Goal: Task Accomplishment & Management: Use online tool/utility

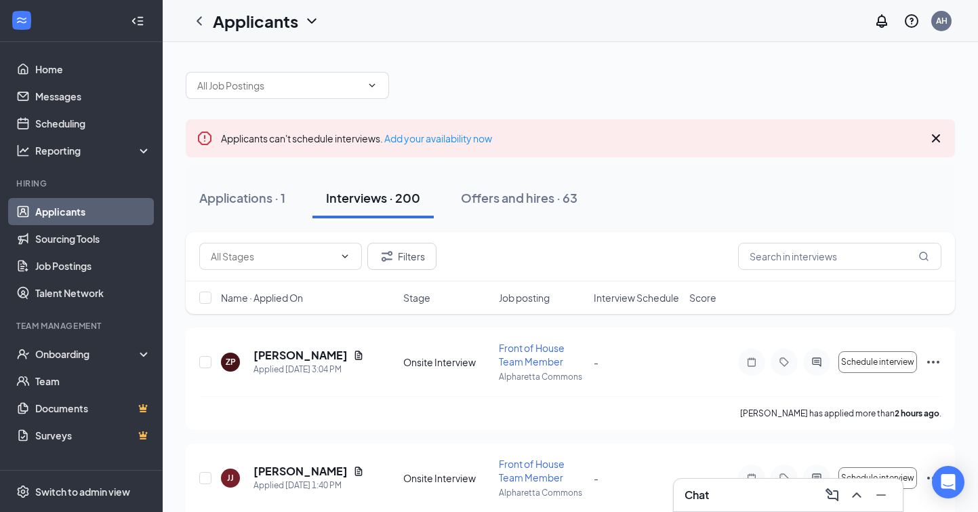
click at [750, 501] on div "Chat" at bounding box center [788, 495] width 207 height 22
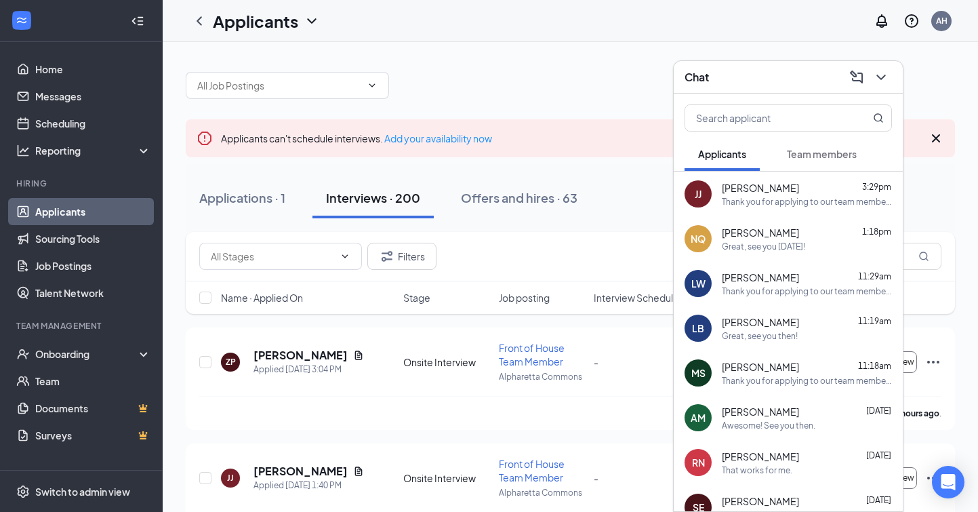
click at [765, 288] on div "Thank you for applying to our team member position at Chick-fil-A Alpharetta Co…" at bounding box center [807, 291] width 170 height 12
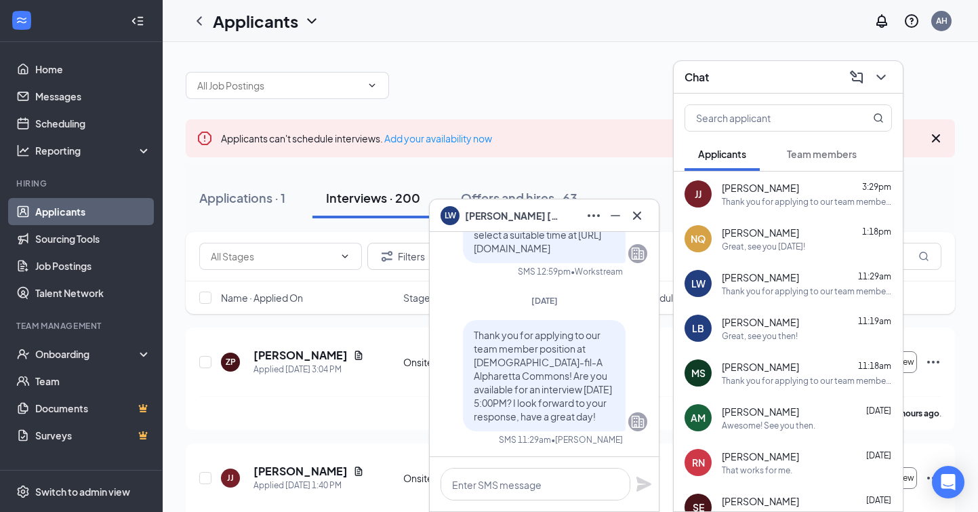
click at [759, 335] on div "Great, see you then!" at bounding box center [760, 336] width 76 height 12
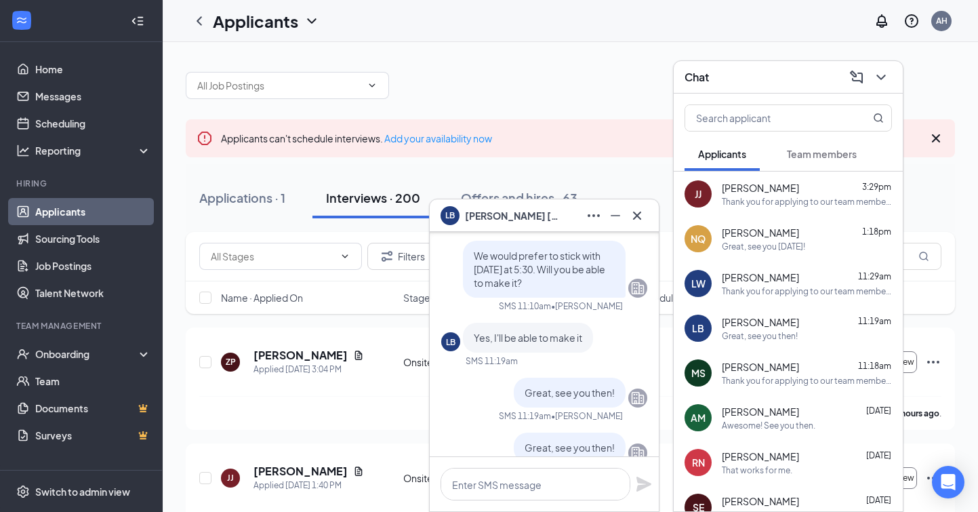
scroll to position [-34, 0]
click at [641, 216] on icon "Cross" at bounding box center [637, 215] width 16 height 16
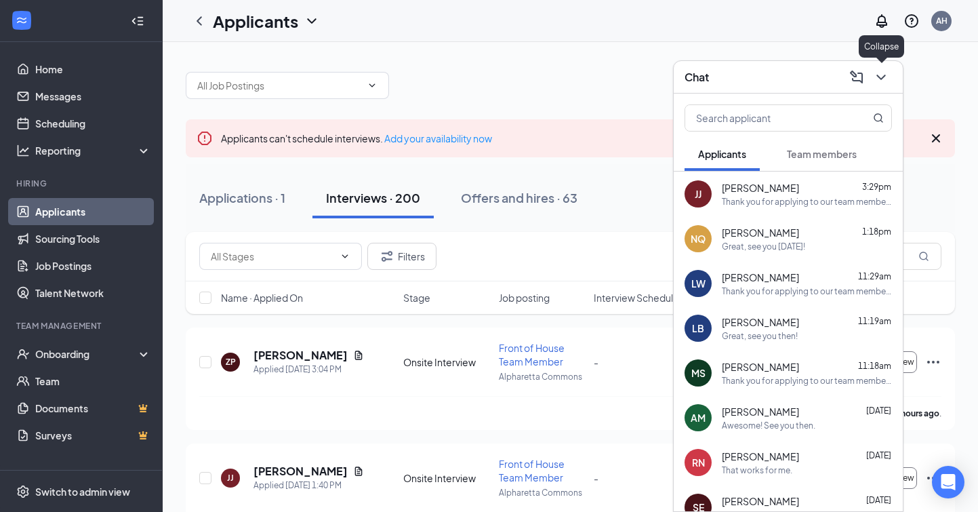
click at [879, 76] on icon "ChevronDown" at bounding box center [881, 77] width 9 height 5
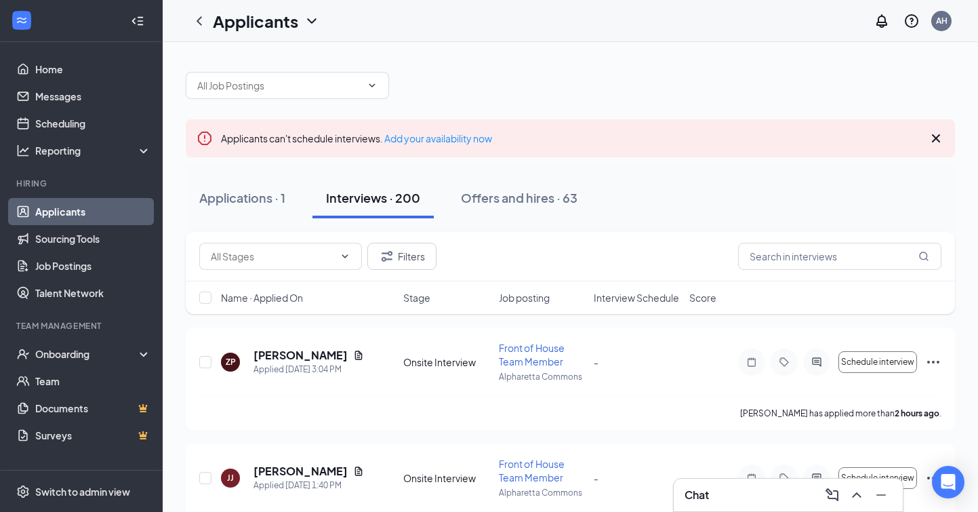
click at [934, 140] on icon "Cross" at bounding box center [936, 138] width 16 height 16
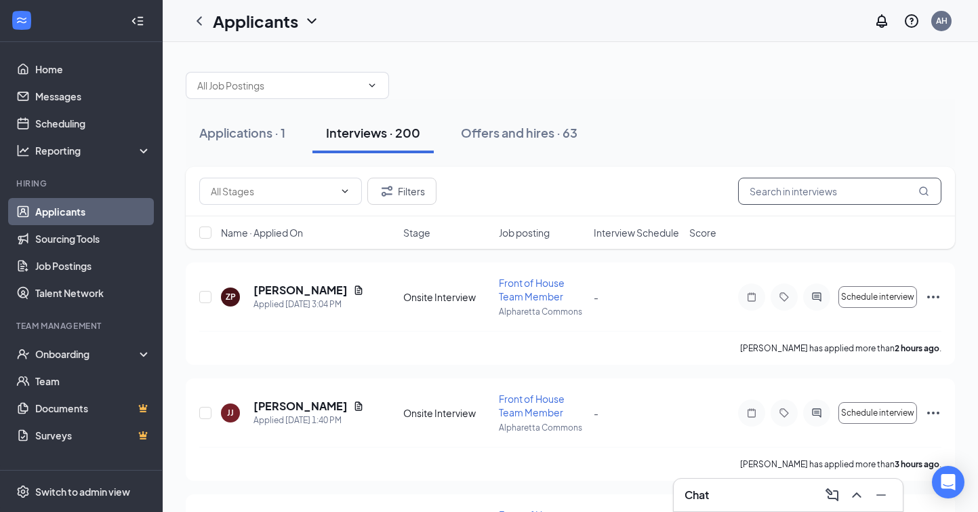
click at [787, 199] on input "text" at bounding box center [839, 191] width 203 height 27
type input "m"
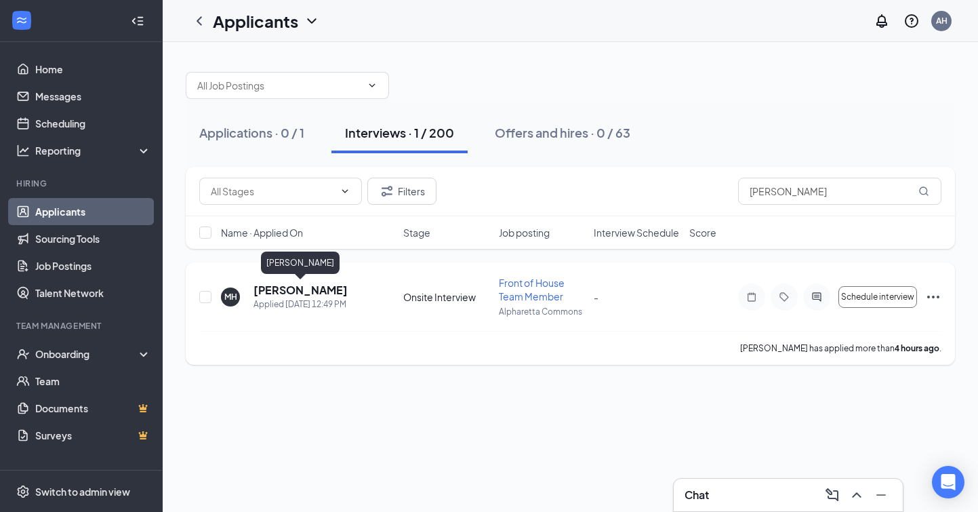
click at [294, 292] on h5 "[PERSON_NAME]" at bounding box center [301, 290] width 94 height 15
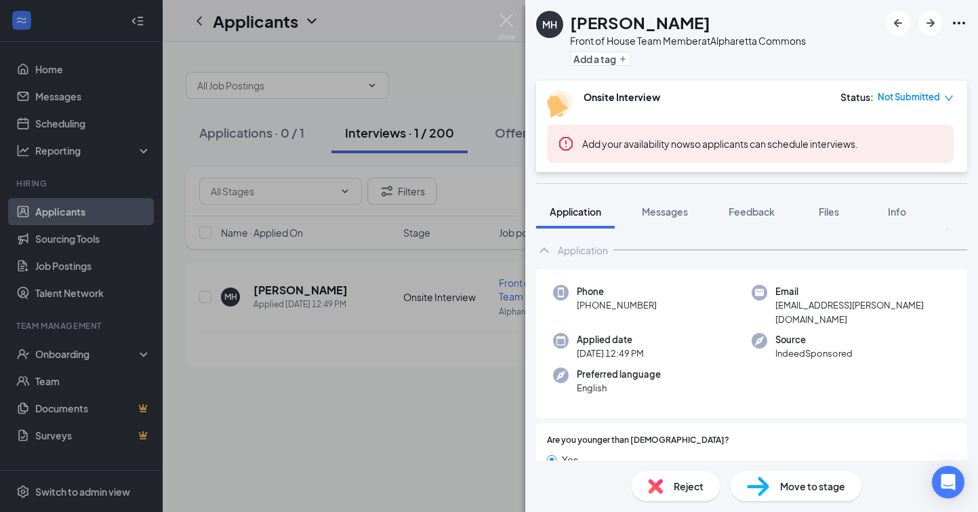
scroll to position [22, 0]
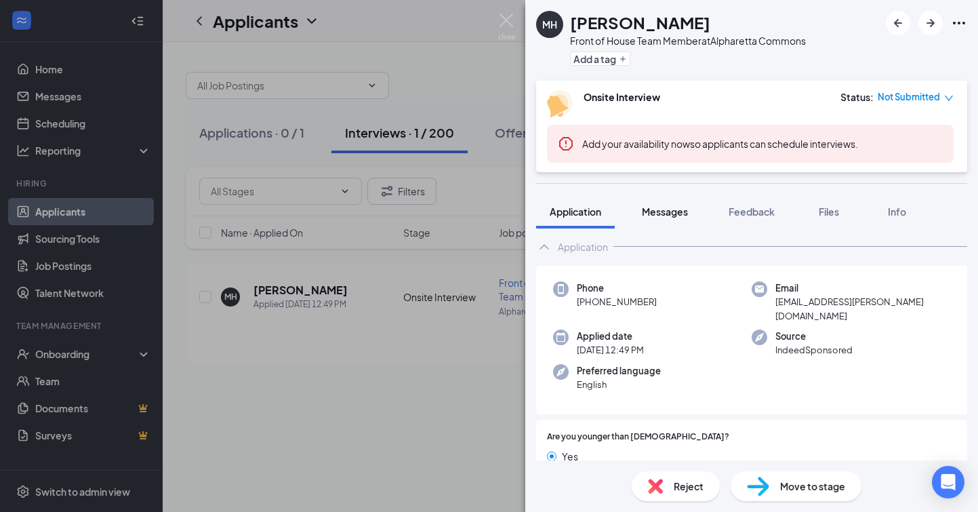
click at [662, 214] on span "Messages" at bounding box center [665, 211] width 46 height 12
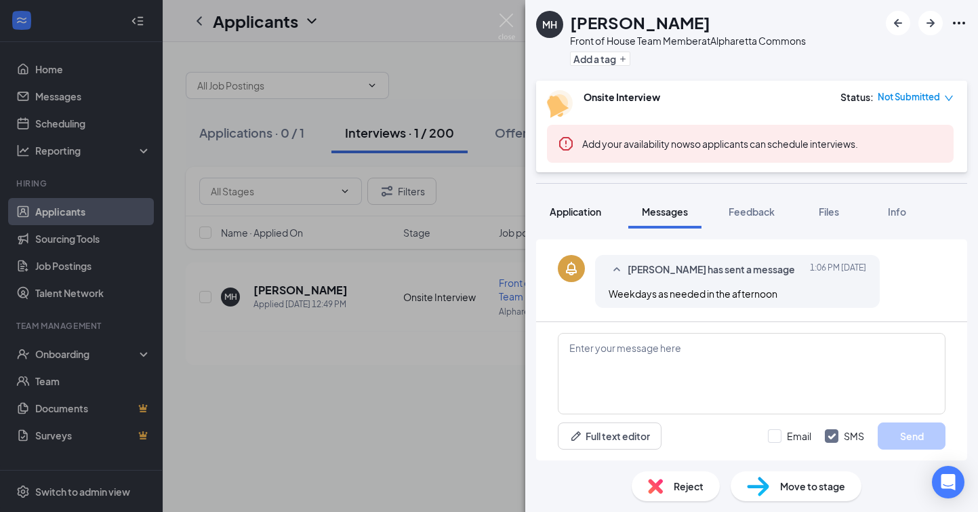
scroll to position [402, 0]
click at [578, 209] on span "Application" at bounding box center [576, 211] width 52 height 12
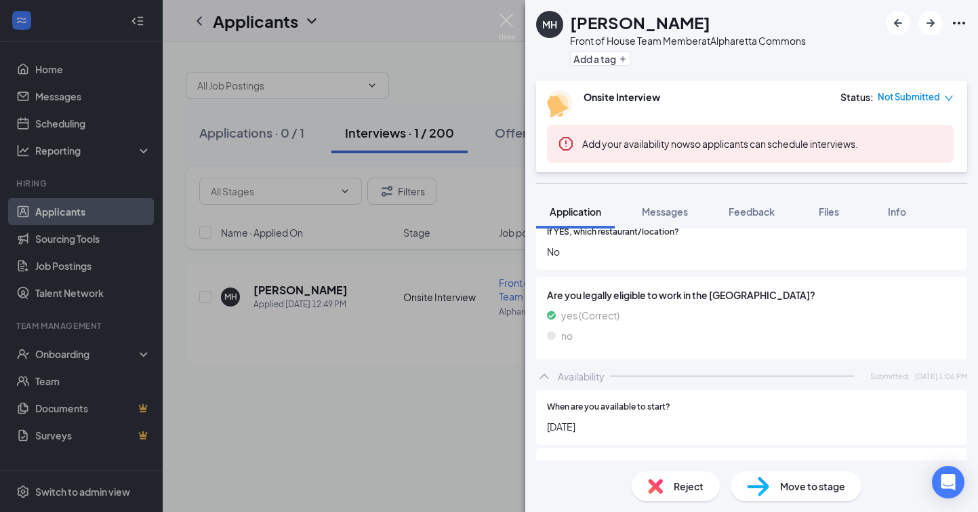
scroll to position [493, 0]
click at [504, 20] on img at bounding box center [506, 27] width 17 height 26
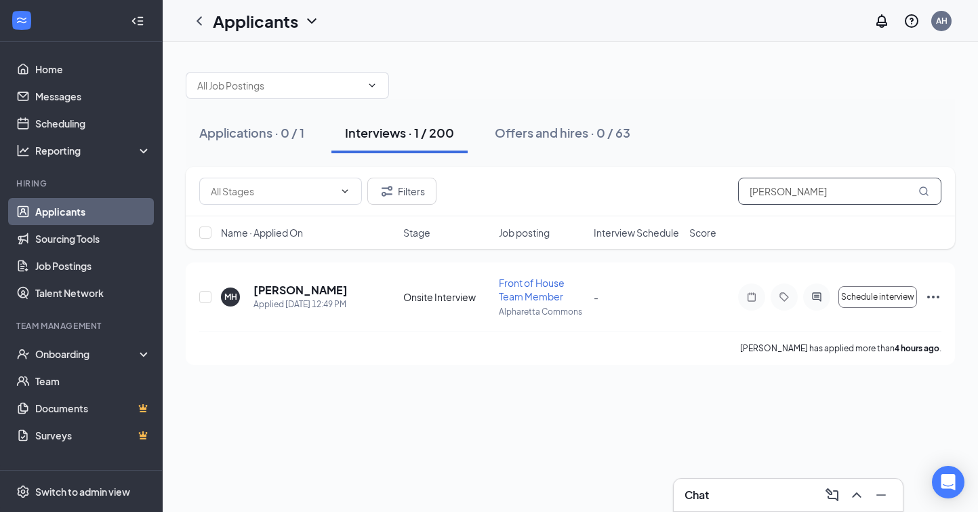
click at [848, 187] on input "hernandez" at bounding box center [839, 191] width 203 height 27
type input "h"
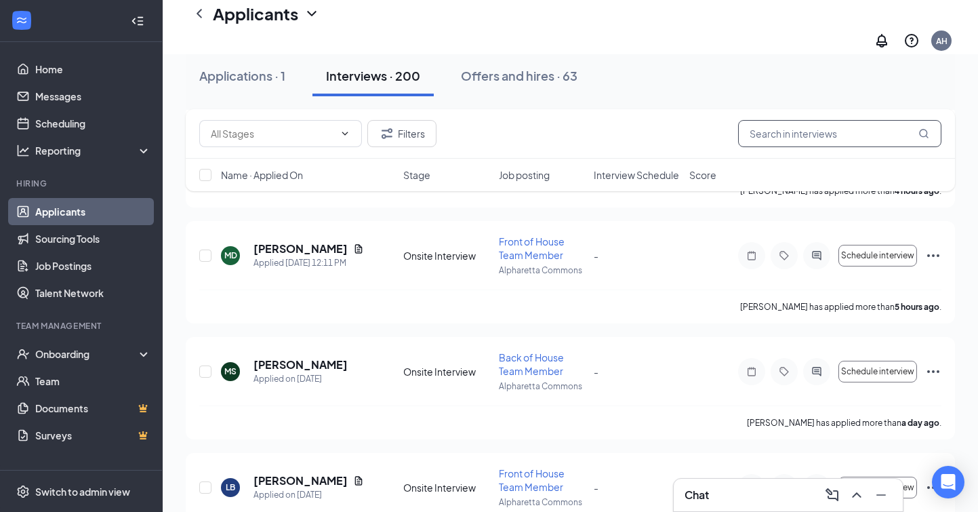
scroll to position [517, 0]
click at [749, 498] on div "Chat" at bounding box center [788, 495] width 207 height 22
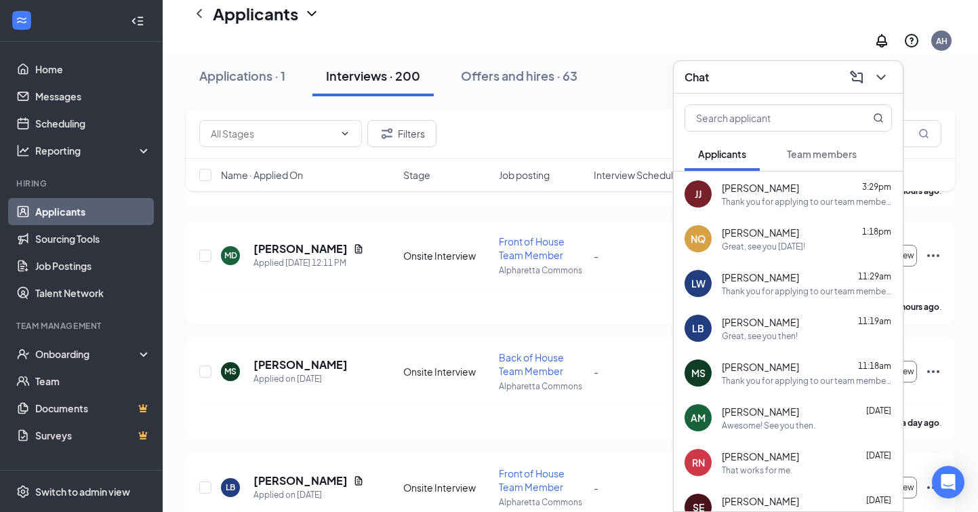
click at [772, 319] on span "[PERSON_NAME]" at bounding box center [760, 322] width 77 height 14
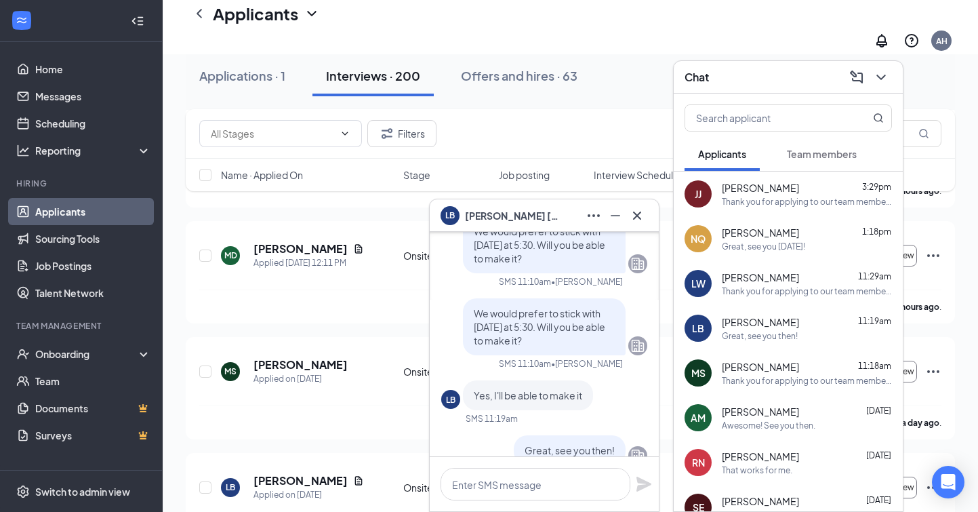
scroll to position [-91, 0]
click at [792, 284] on div "Logan Williams 11:29am Thank you for applying to our team member position at Ch…" at bounding box center [807, 284] width 170 height 26
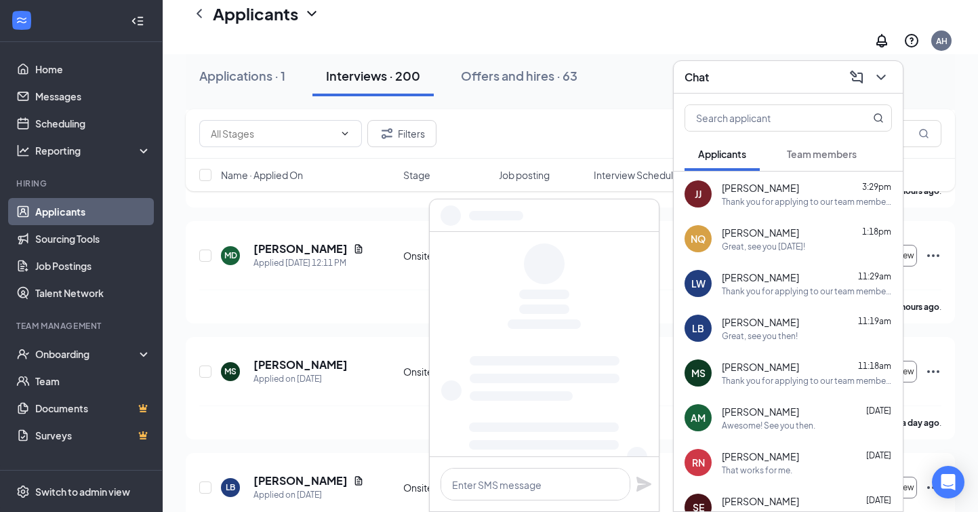
scroll to position [0, 0]
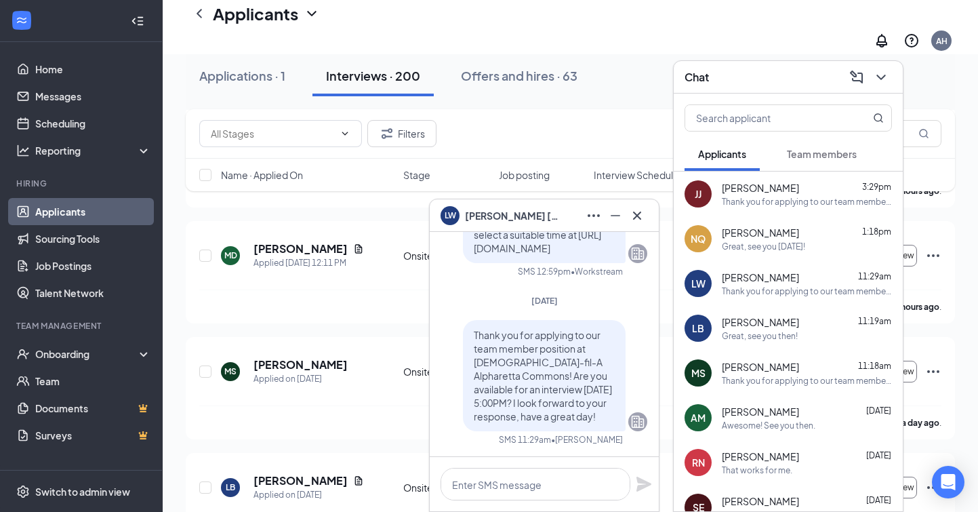
click at [817, 332] on div "Great, see you then!" at bounding box center [807, 336] width 170 height 12
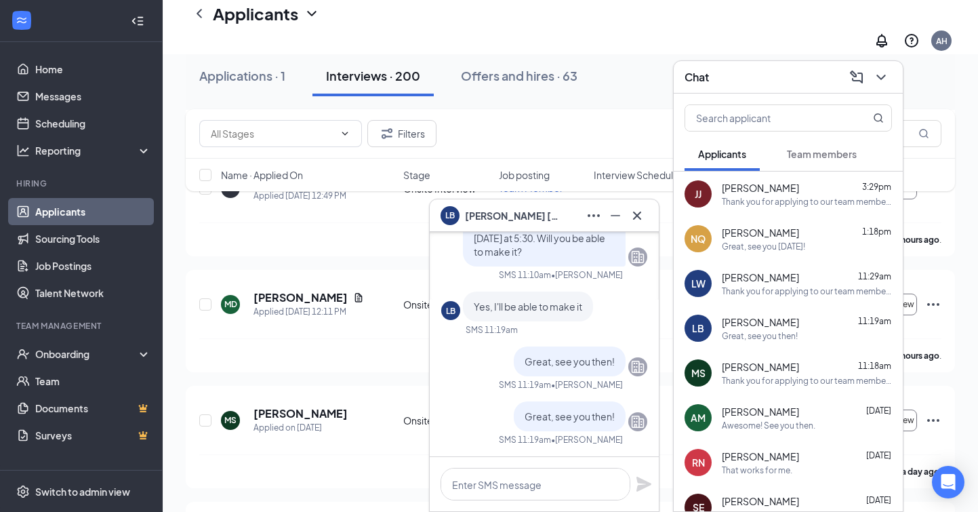
scroll to position [469, 0]
click at [640, 214] on icon "Cross" at bounding box center [637, 215] width 16 height 16
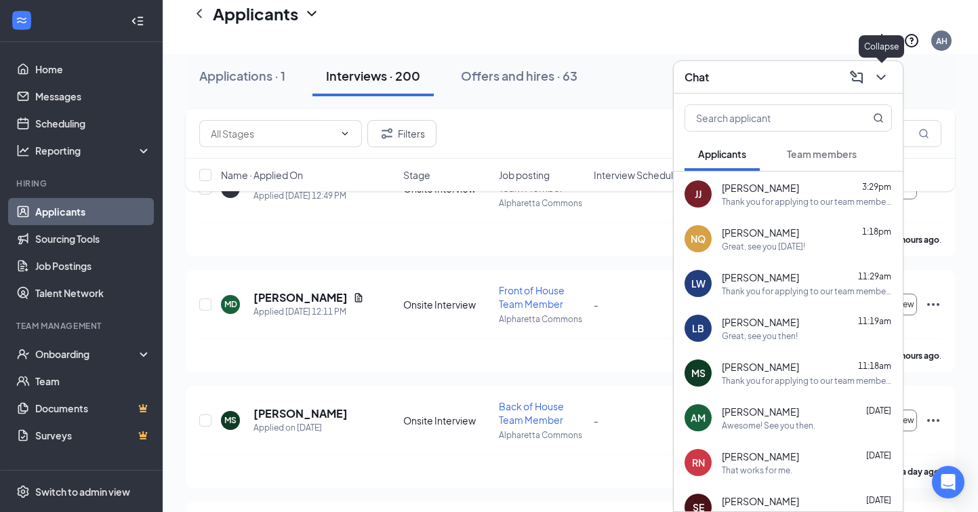
click at [876, 73] on icon "ChevronDown" at bounding box center [881, 77] width 16 height 16
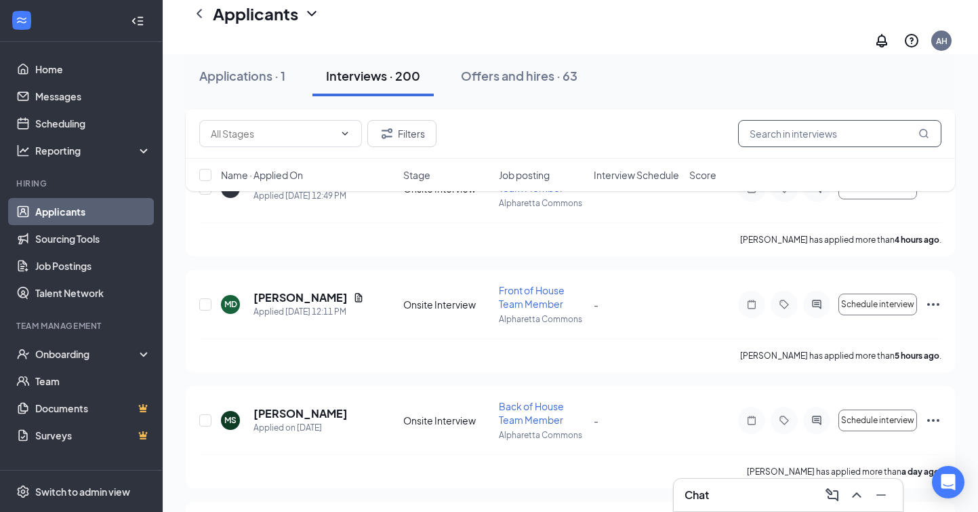
click at [818, 130] on input "text" at bounding box center [839, 133] width 203 height 27
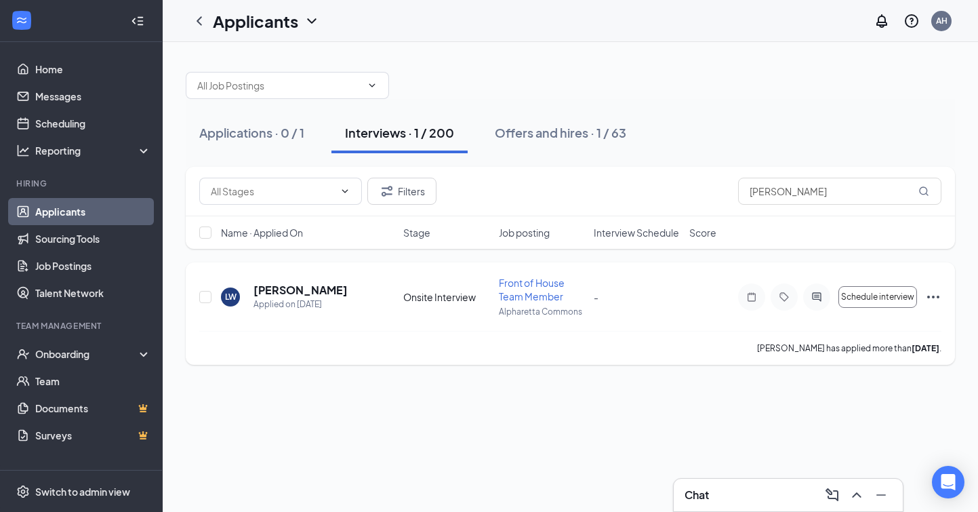
drag, startPoint x: 785, startPoint y: 158, endPoint x: 305, endPoint y: 291, distance: 497.5
click at [305, 291] on h5 "[PERSON_NAME]" at bounding box center [301, 290] width 94 height 15
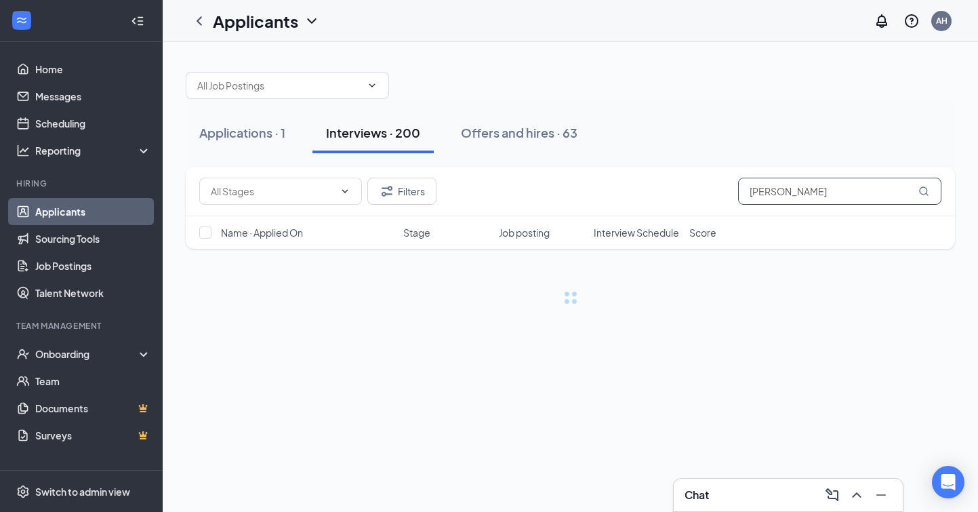
click at [828, 185] on input "[PERSON_NAME]" at bounding box center [839, 191] width 203 height 27
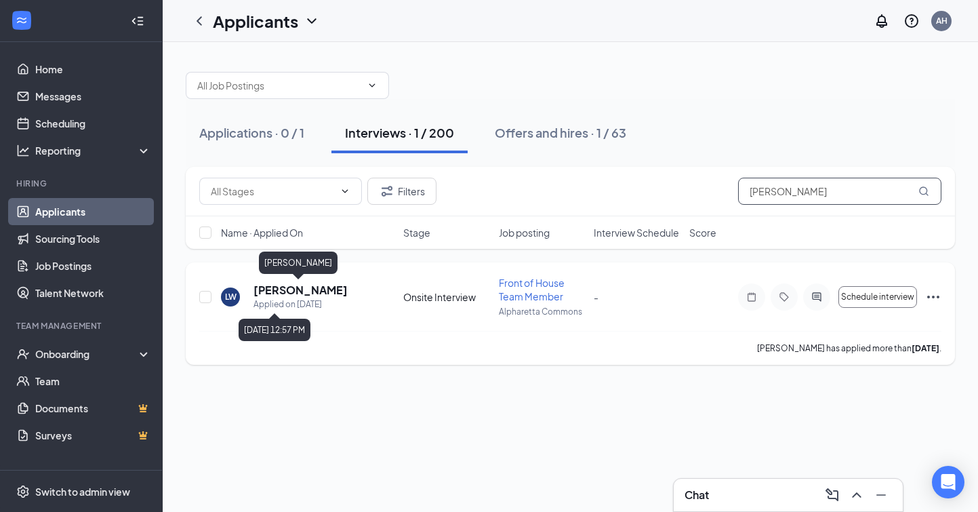
type input "[PERSON_NAME]"
click at [296, 291] on h5 "[PERSON_NAME]" at bounding box center [301, 290] width 94 height 15
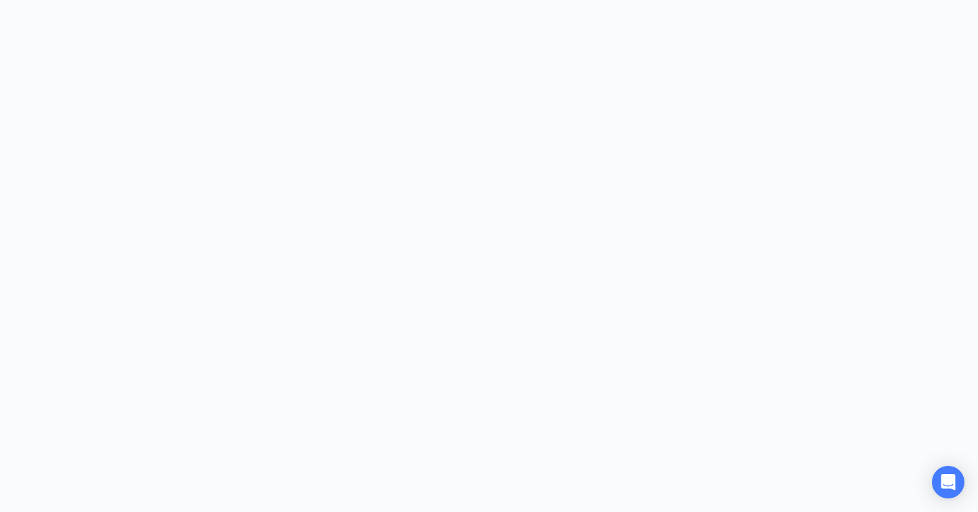
drag, startPoint x: 232, startPoint y: 0, endPoint x: 936, endPoint y: 81, distance: 709.2
click at [936, 81] on body at bounding box center [489, 256] width 978 height 512
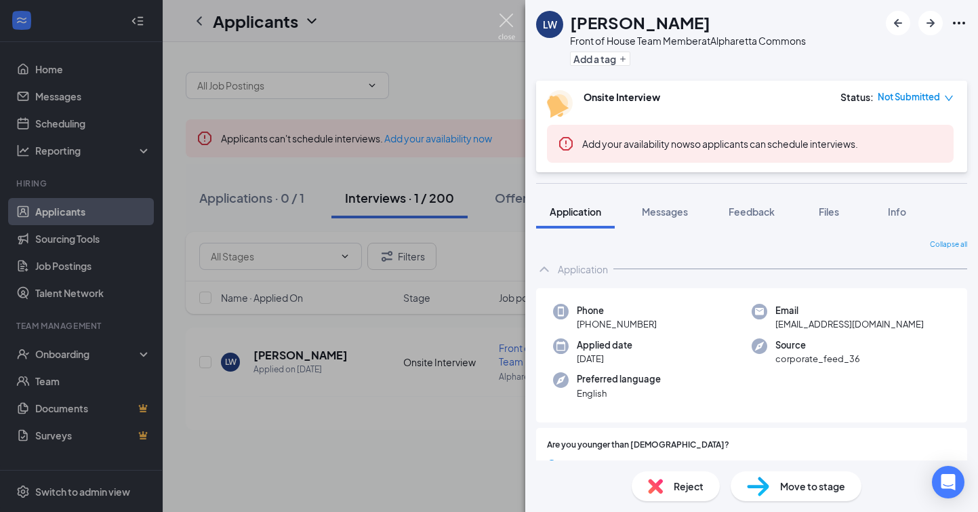
click at [505, 22] on img at bounding box center [506, 27] width 17 height 26
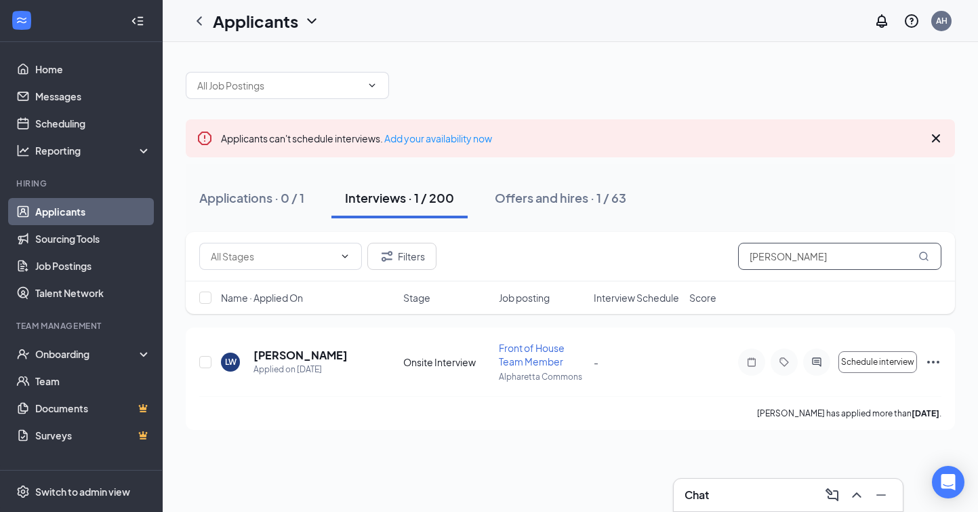
click at [798, 258] on input "[PERSON_NAME]" at bounding box center [839, 256] width 203 height 27
type input "L"
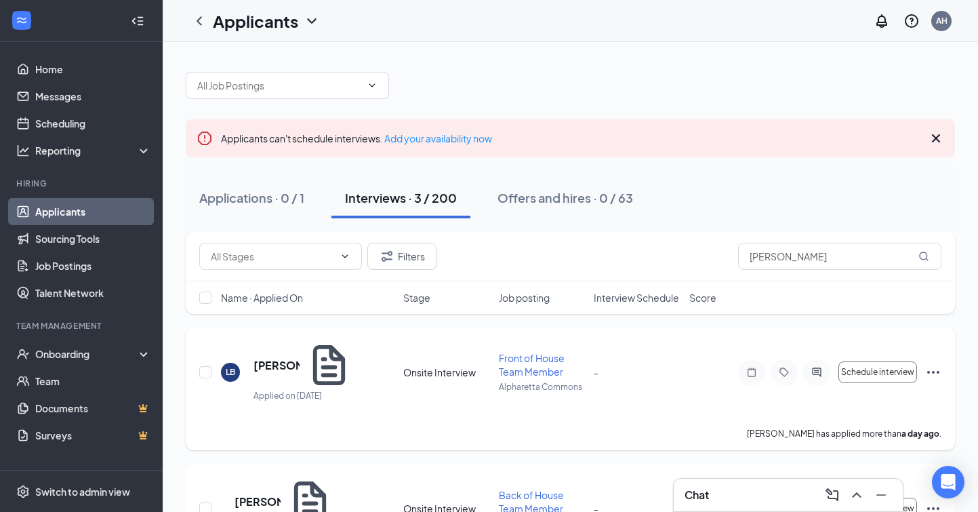
drag, startPoint x: 780, startPoint y: 280, endPoint x: 294, endPoint y: 357, distance: 492.2
click at [294, 358] on h5 "[PERSON_NAME]" at bounding box center [277, 365] width 46 height 15
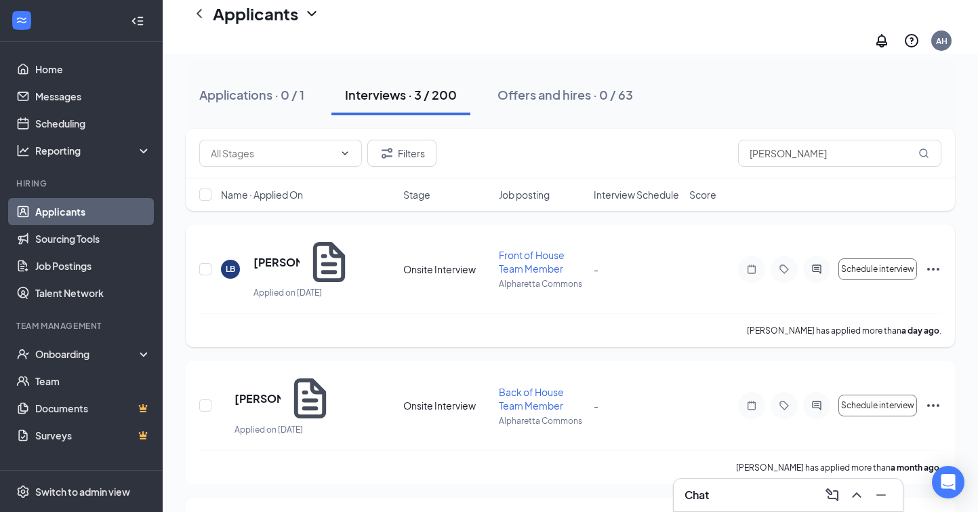
scroll to position [117, 0]
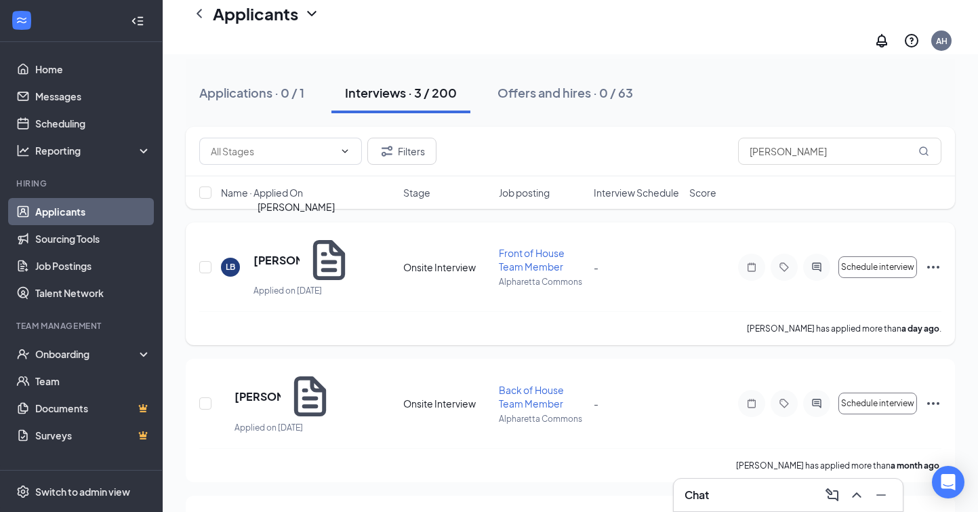
click at [298, 253] on h5 "[PERSON_NAME]" at bounding box center [277, 260] width 46 height 15
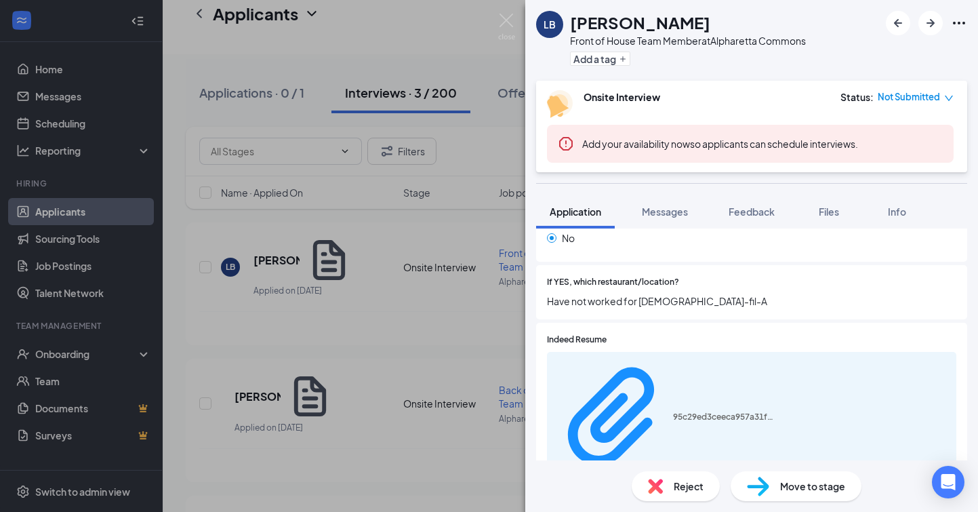
scroll to position [451, 0]
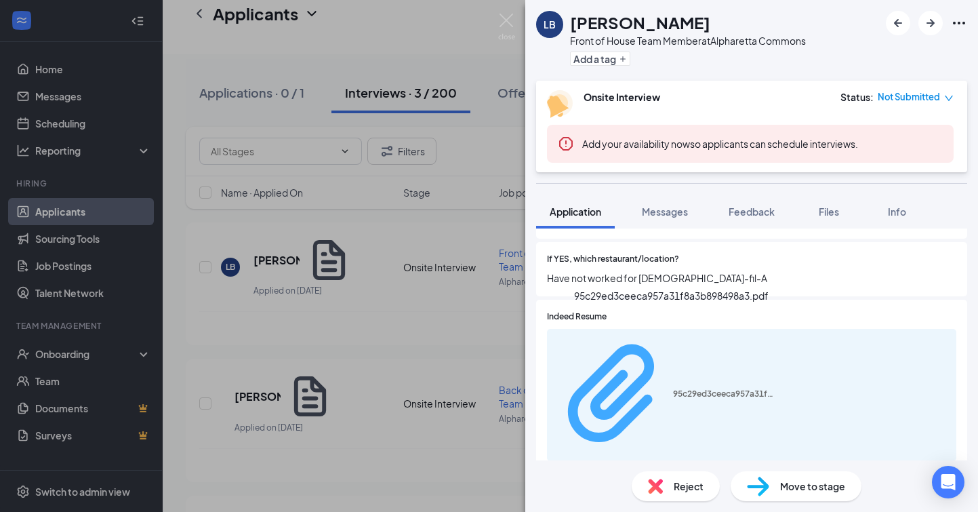
click at [719, 389] on div "95c29ed3ceeca957a31f8a3b898498a3.pdf" at bounding box center [724, 394] width 102 height 11
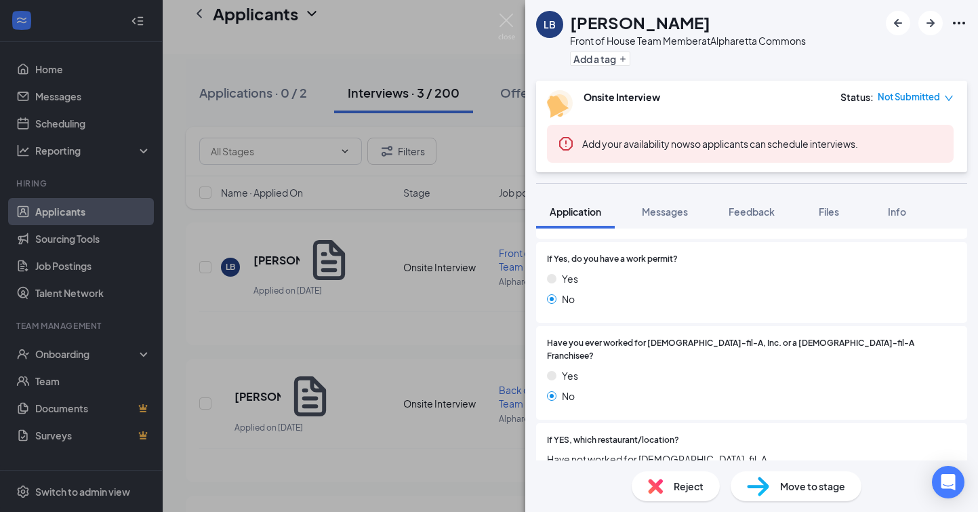
scroll to position [271, 0]
click at [505, 21] on img at bounding box center [506, 27] width 17 height 26
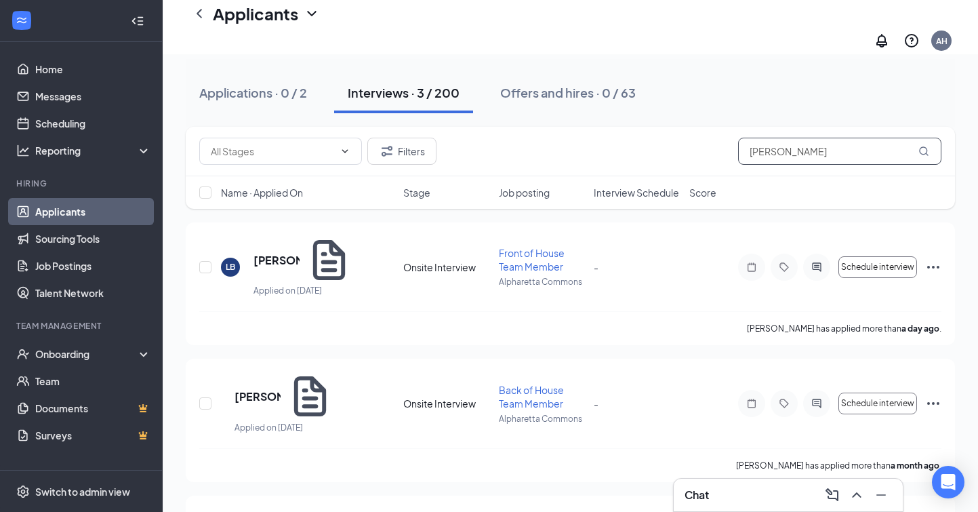
click at [839, 138] on input "[PERSON_NAME]" at bounding box center [839, 151] width 203 height 27
type input "L"
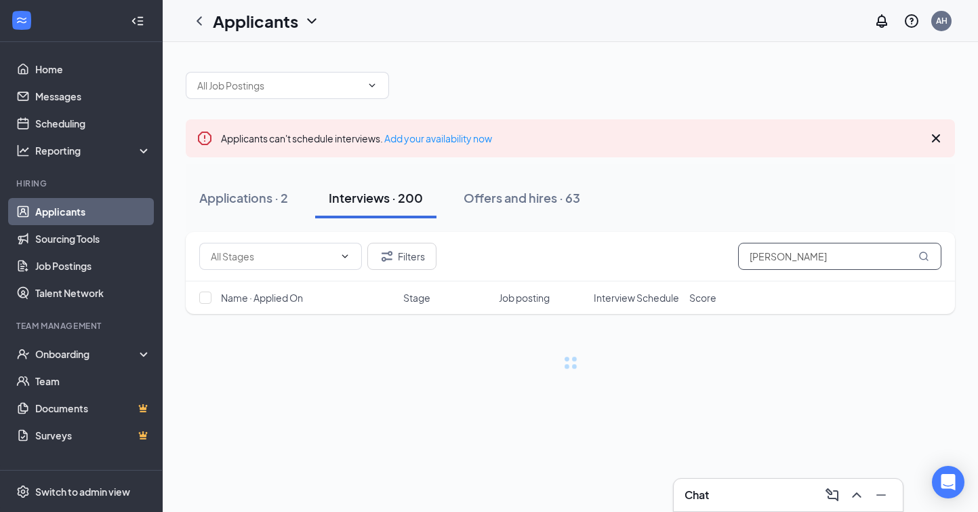
scroll to position [2, 0]
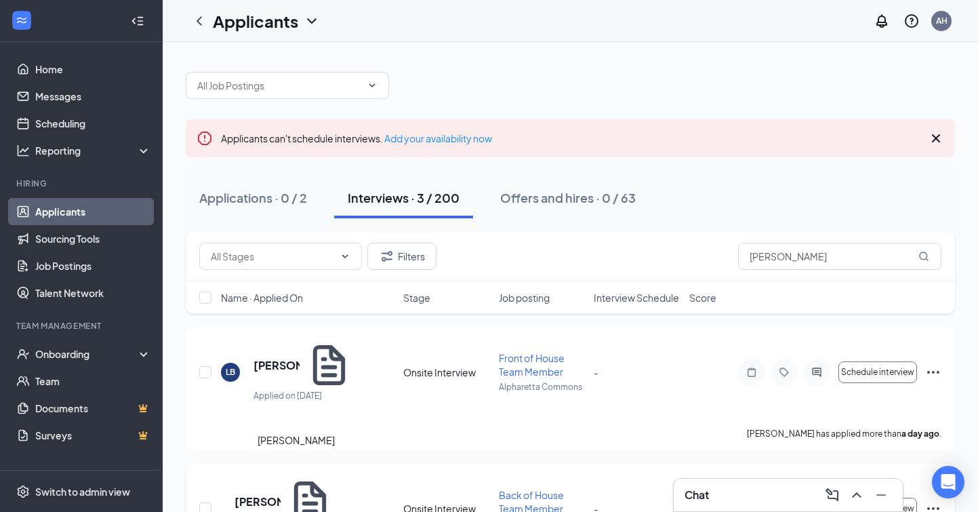
click at [281, 494] on h5 "[PERSON_NAME]" at bounding box center [258, 501] width 46 height 15
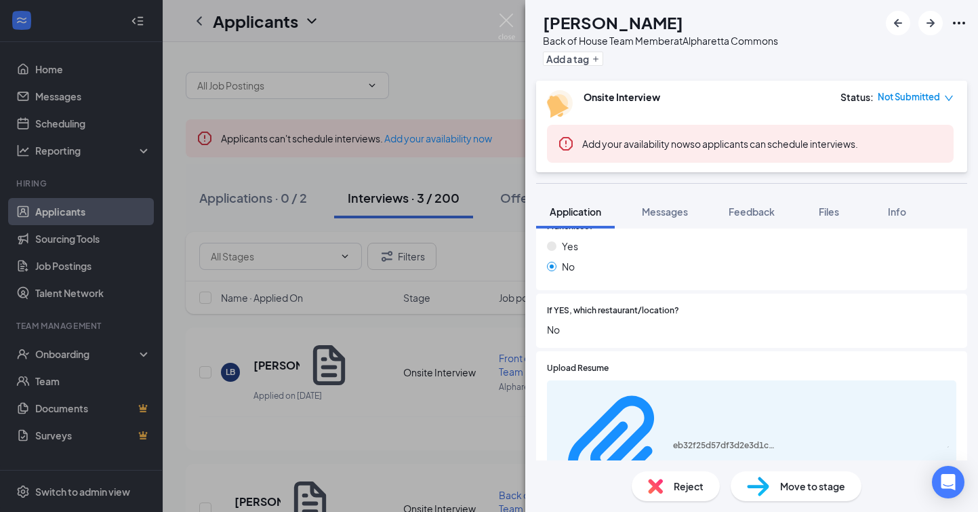
scroll to position [449, 0]
click at [694, 380] on div "eb32f25d57df3d2e3d1c4eb29f7fe3bf.pdf" at bounding box center [752, 446] width 410 height 132
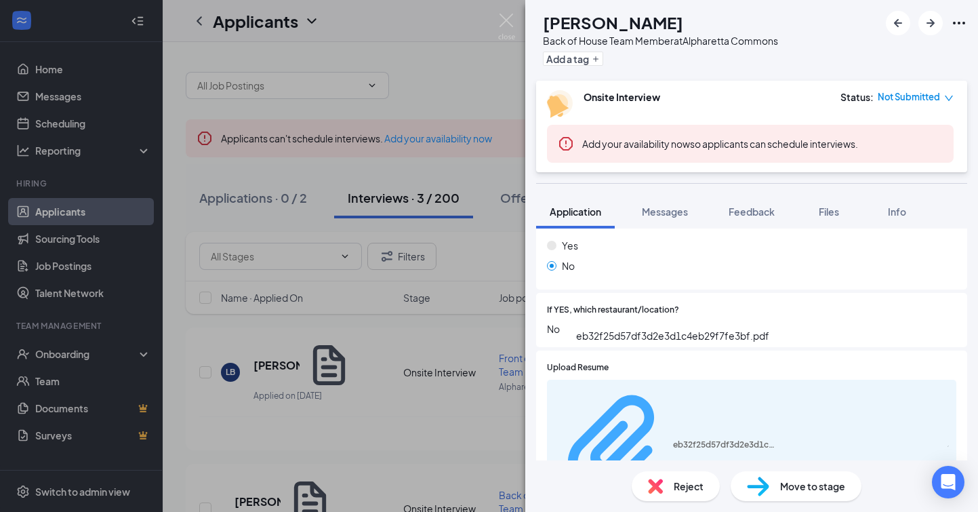
click at [679, 439] on div "eb32f25d57df3d2e3d1c4eb29f7fe3bf.pdf" at bounding box center [724, 444] width 102 height 11
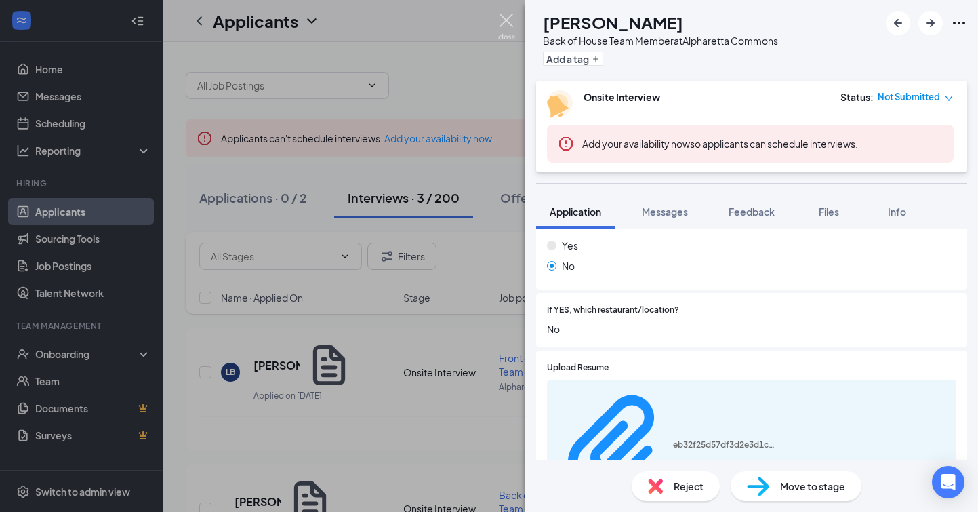
click at [511, 27] on img at bounding box center [506, 27] width 17 height 26
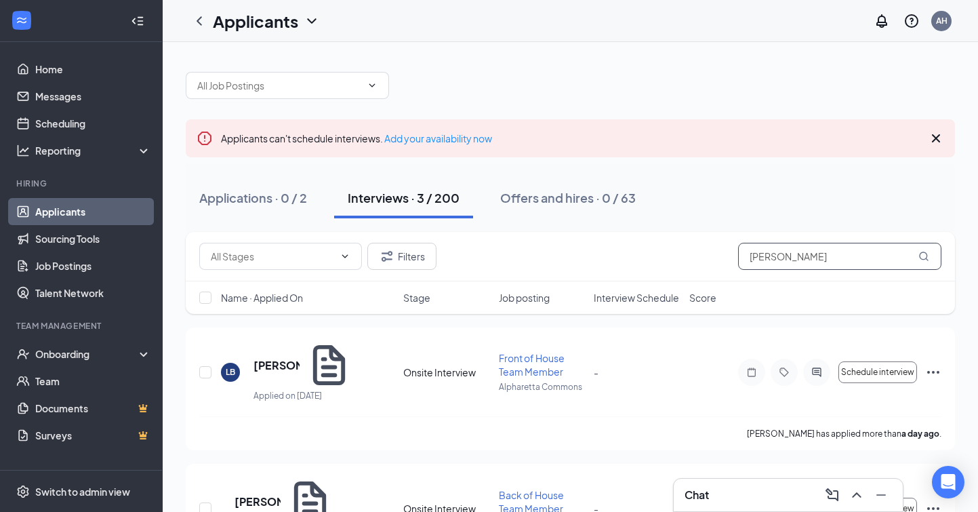
click at [804, 263] on input "[PERSON_NAME]" at bounding box center [839, 256] width 203 height 27
type input "L"
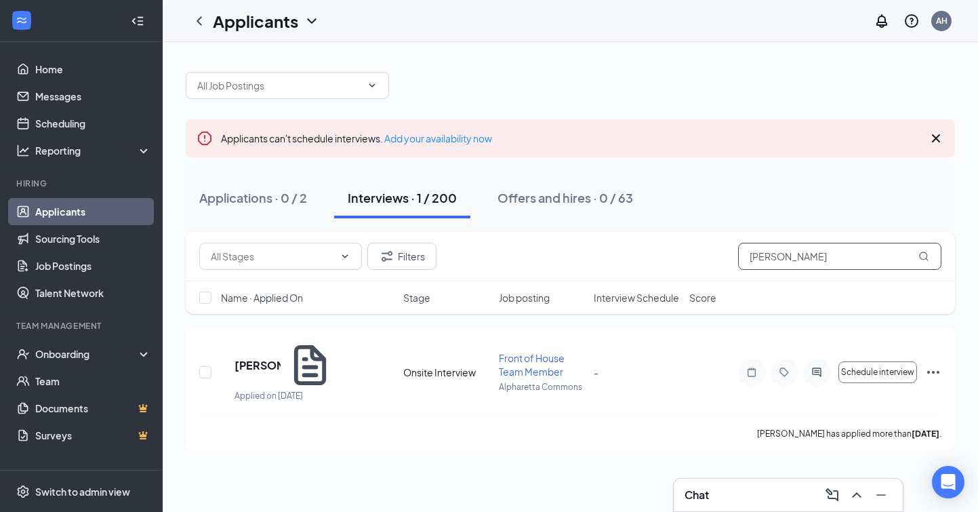
type input "[PERSON_NAME]"
drag, startPoint x: 804, startPoint y: 263, endPoint x: 313, endPoint y: 354, distance: 498.6
click at [281, 358] on h5 "[PERSON_NAME]" at bounding box center [258, 365] width 46 height 15
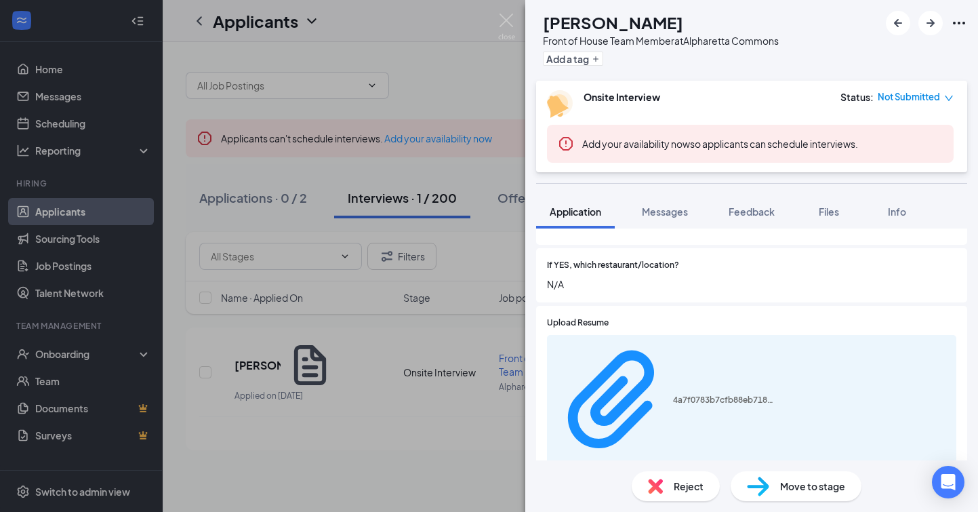
scroll to position [442, 0]
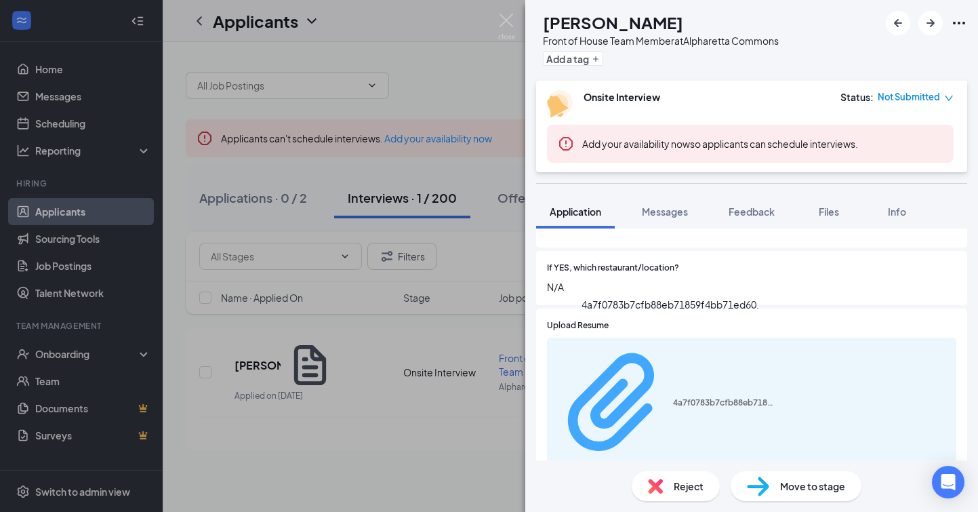
click at [698, 397] on div "4a7f0783b7cfb88eb71859f4bb71ed60." at bounding box center [724, 402] width 102 height 11
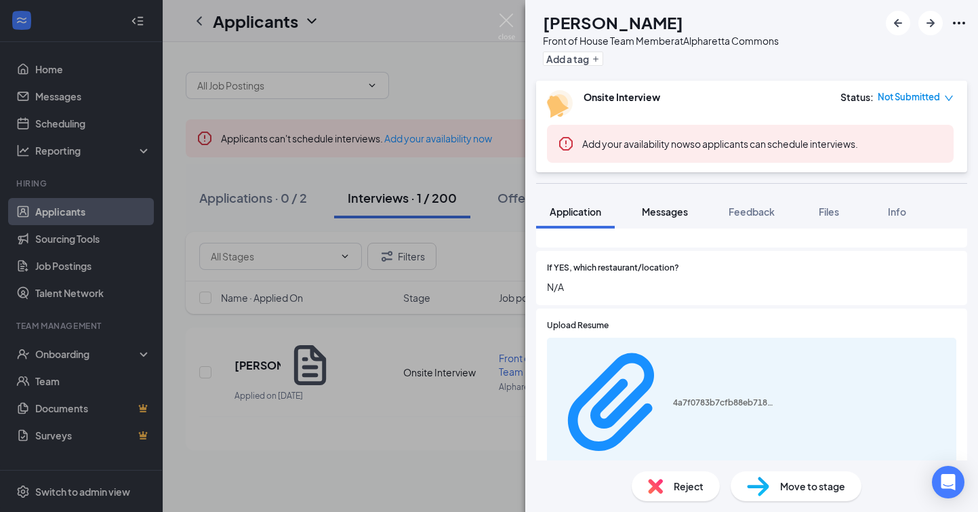
click at [662, 211] on span "Messages" at bounding box center [665, 211] width 46 height 12
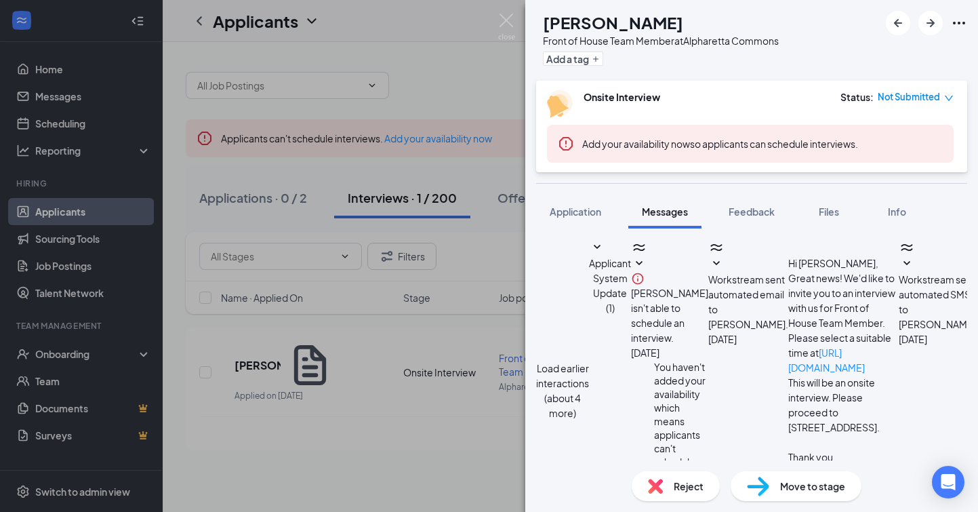
scroll to position [747, 0]
